Goal: Browse casually

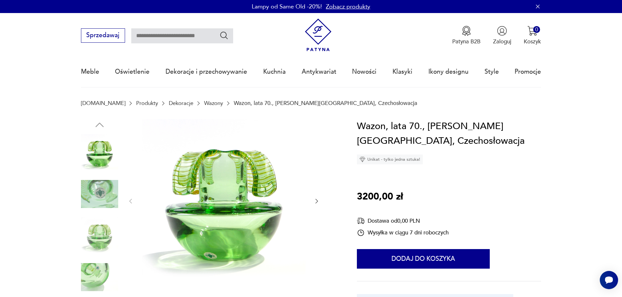
click at [102, 274] on img at bounding box center [99, 277] width 37 height 37
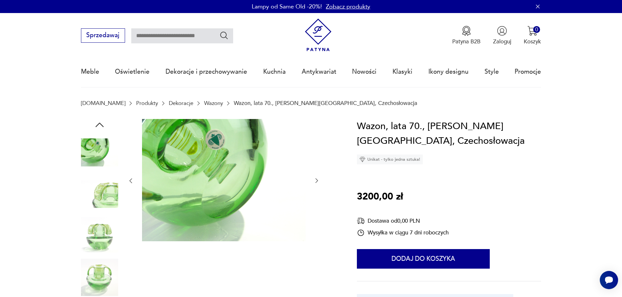
click at [102, 243] on img at bounding box center [99, 235] width 37 height 37
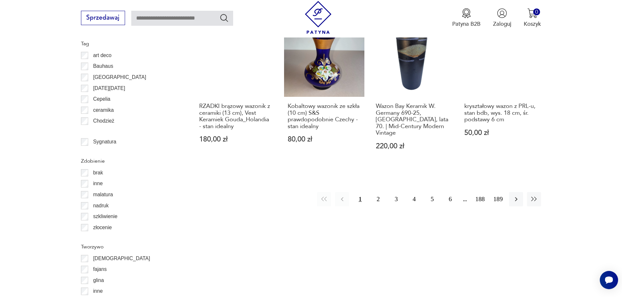
scroll to position [778, 0]
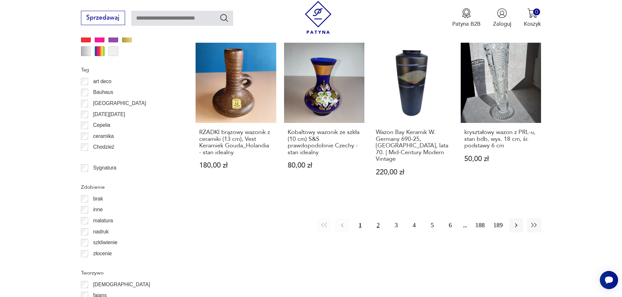
click at [377, 218] on button "2" at bounding box center [378, 225] width 14 height 14
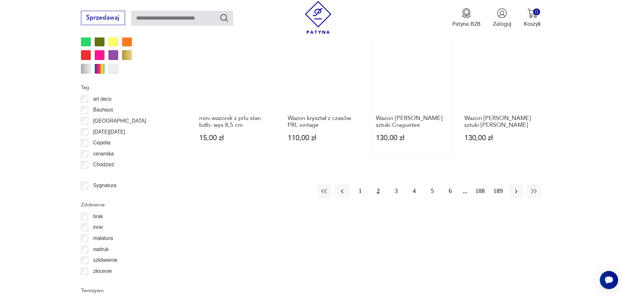
scroll to position [772, 0]
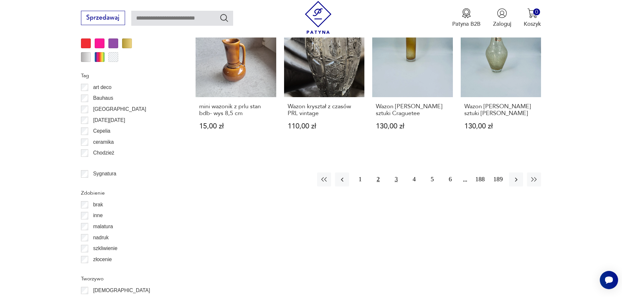
click at [394, 173] on button "3" at bounding box center [396, 180] width 14 height 14
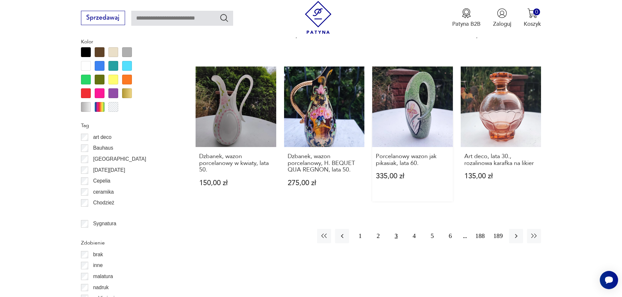
scroll to position [805, 0]
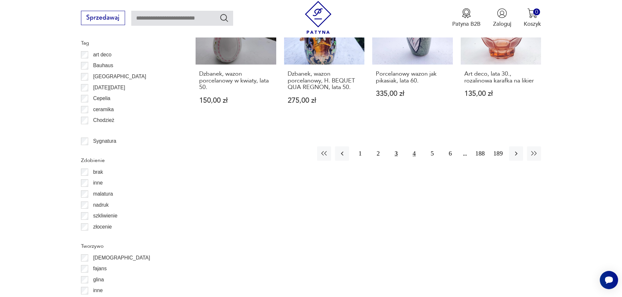
click at [410, 147] on button "4" at bounding box center [414, 154] width 14 height 14
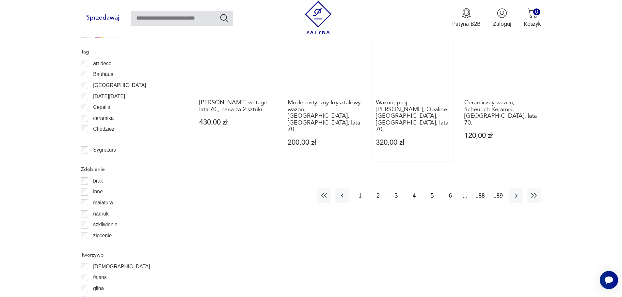
scroll to position [805, 0]
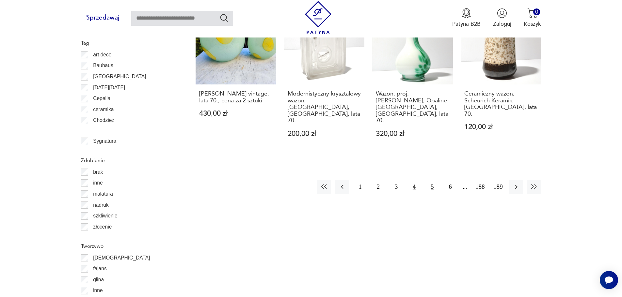
click at [430, 180] on button "5" at bounding box center [432, 187] width 14 height 14
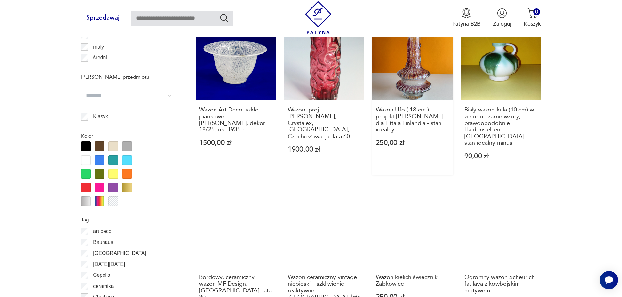
scroll to position [739, 0]
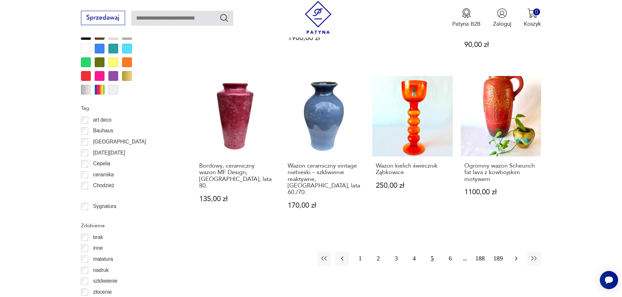
click at [517, 255] on icon "button" at bounding box center [516, 259] width 8 height 8
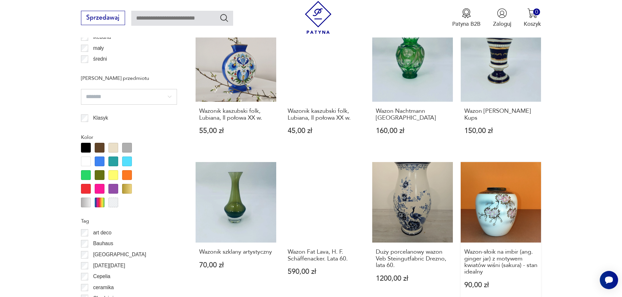
scroll to position [772, 0]
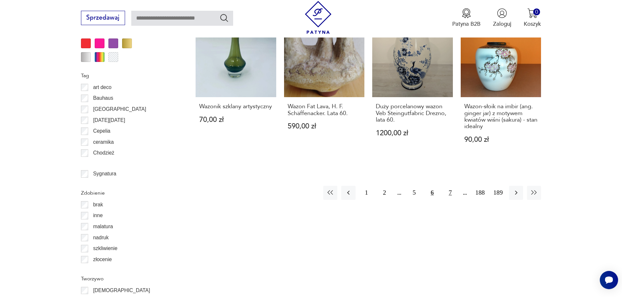
click at [448, 191] on button "7" at bounding box center [450, 193] width 14 height 14
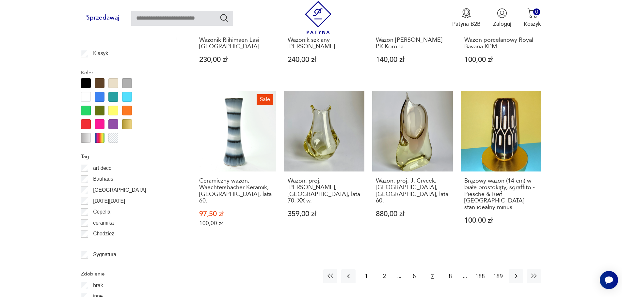
scroll to position [805, 0]
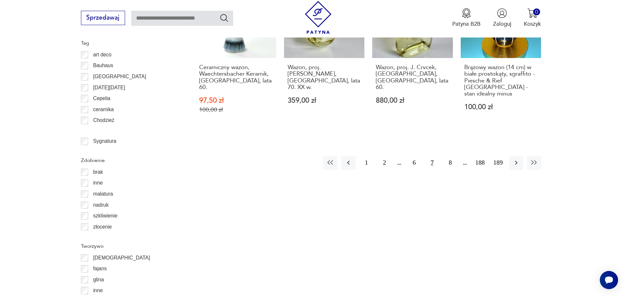
click at [430, 156] on button "7" at bounding box center [432, 163] width 14 height 14
click at [432, 156] on button "7" at bounding box center [432, 163] width 14 height 14
click at [449, 156] on button "8" at bounding box center [450, 163] width 14 height 14
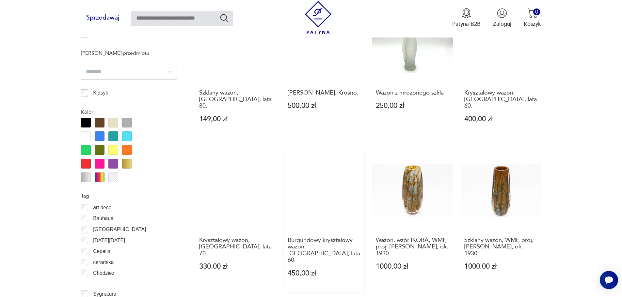
scroll to position [805, 0]
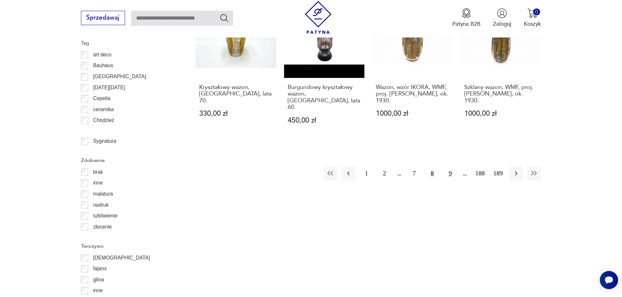
click at [450, 167] on button "9" at bounding box center [450, 174] width 14 height 14
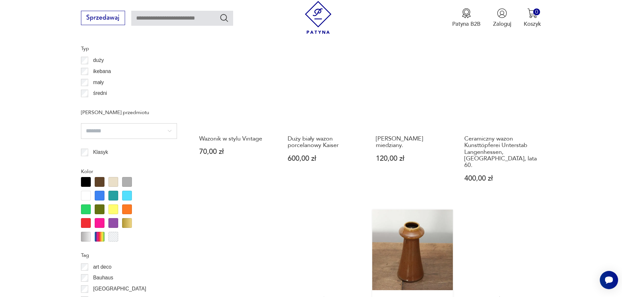
scroll to position [707, 0]
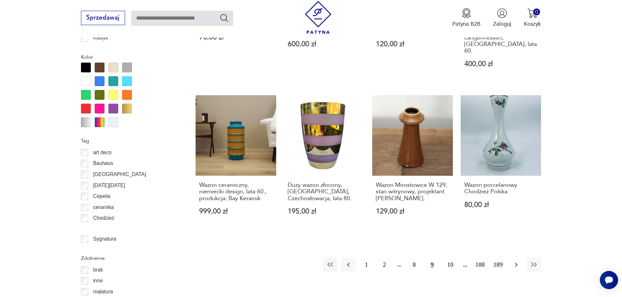
click at [515, 261] on icon "button" at bounding box center [516, 265] width 8 height 8
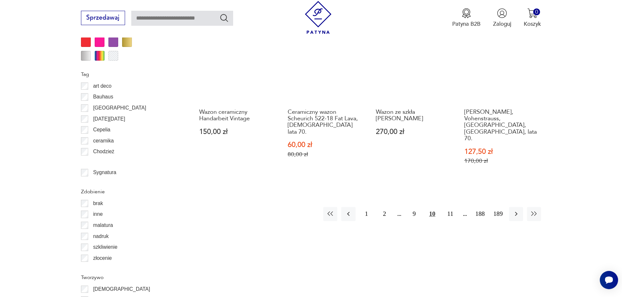
scroll to position [805, 0]
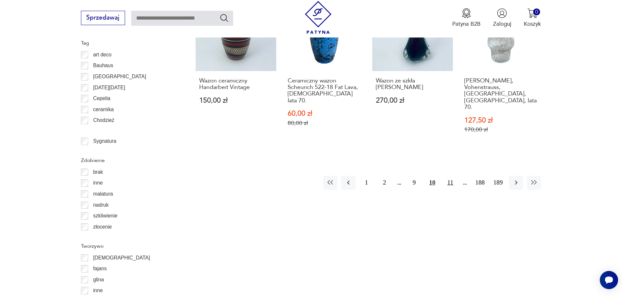
click at [447, 176] on button "11" at bounding box center [450, 183] width 14 height 14
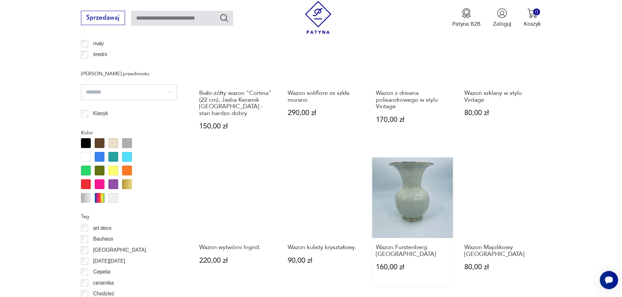
scroll to position [739, 0]
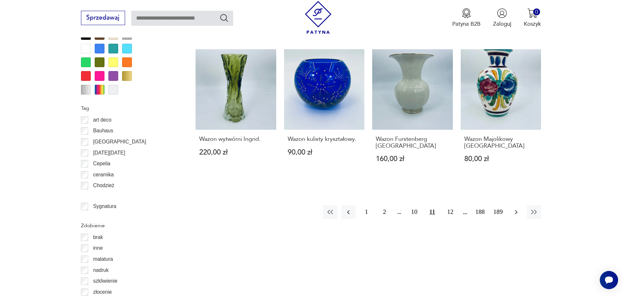
click at [518, 209] on icon "button" at bounding box center [516, 213] width 8 height 8
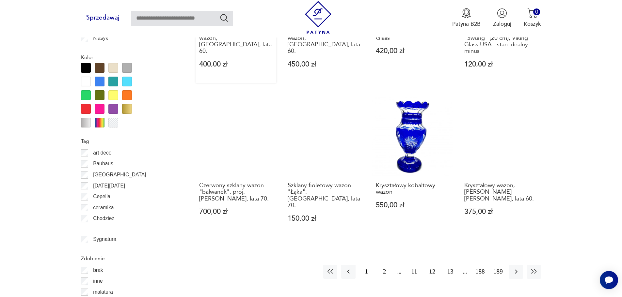
scroll to position [707, 0]
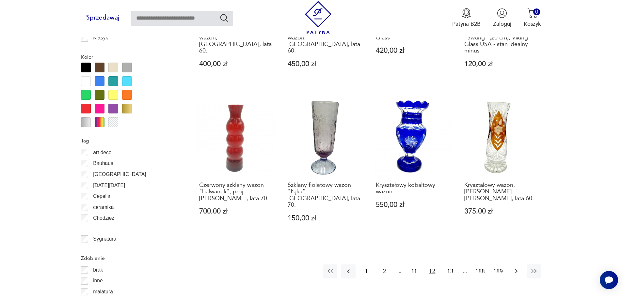
click at [511, 265] on button "button" at bounding box center [516, 272] width 14 height 14
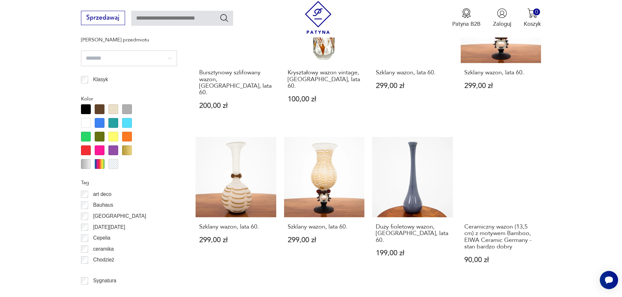
scroll to position [707, 0]
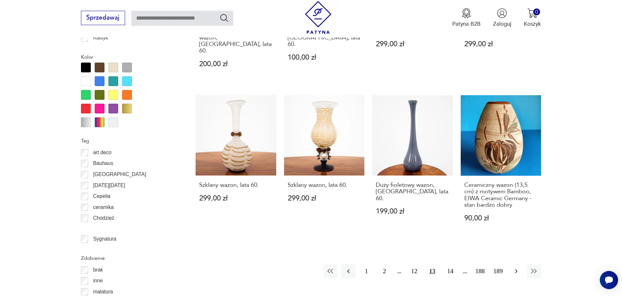
click at [513, 268] on icon "button" at bounding box center [516, 272] width 8 height 8
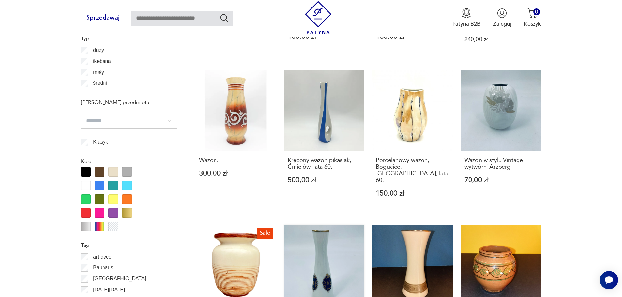
scroll to position [576, 0]
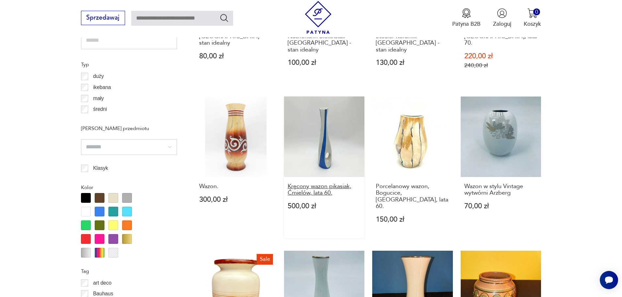
drag, startPoint x: 313, startPoint y: 141, endPoint x: 302, endPoint y: 177, distance: 37.1
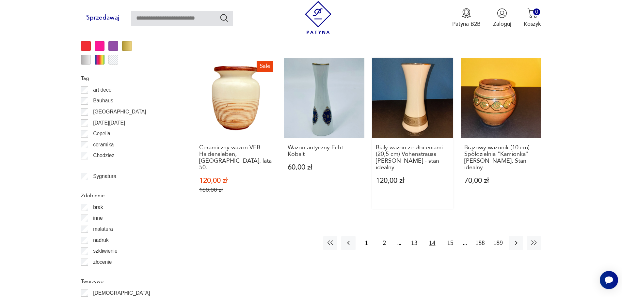
scroll to position [805, 0]
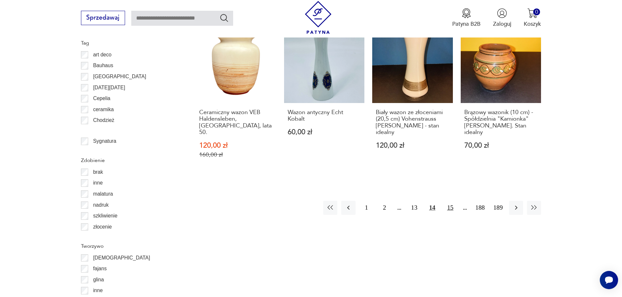
click at [451, 201] on button "15" at bounding box center [450, 208] width 14 height 14
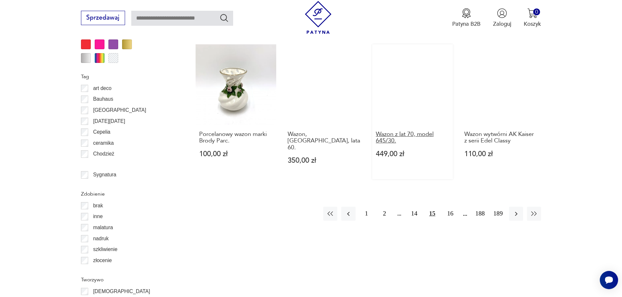
scroll to position [772, 0]
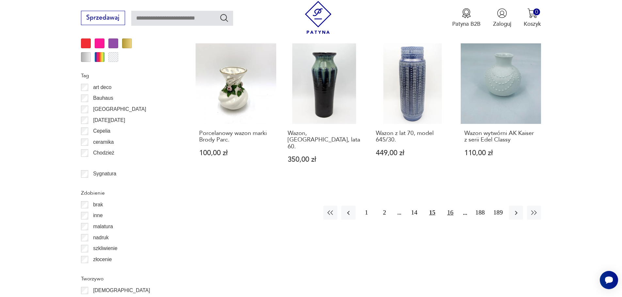
click at [447, 206] on button "16" at bounding box center [450, 213] width 14 height 14
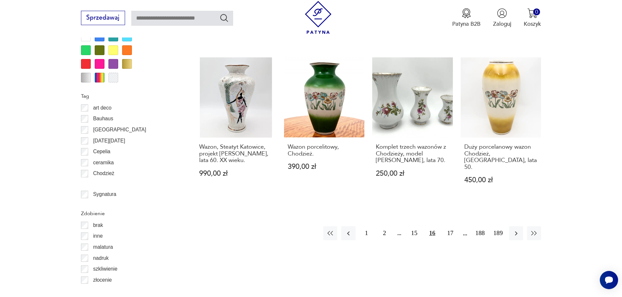
scroll to position [772, 0]
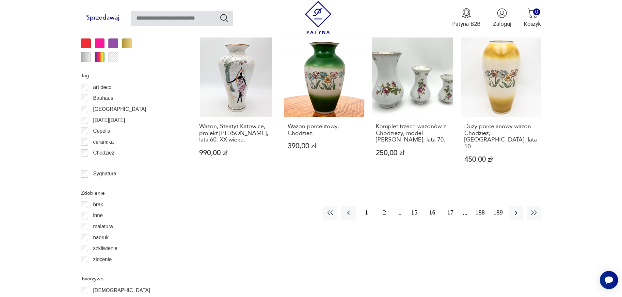
click at [450, 206] on button "17" at bounding box center [450, 213] width 14 height 14
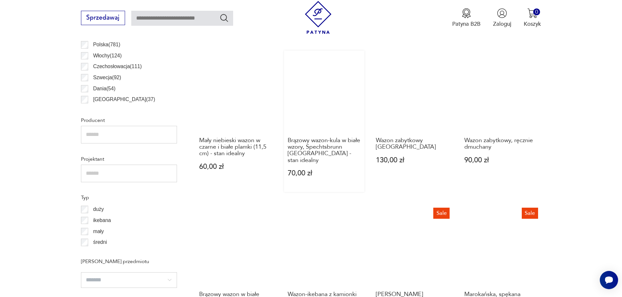
scroll to position [446, 0]
